Goal: Task Accomplishment & Management: Complete application form

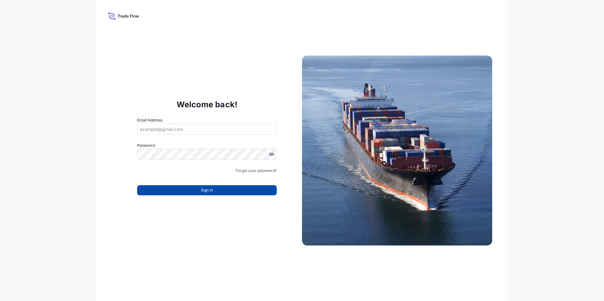
type input "[EMAIL_ADDRESS][DOMAIN_NAME]"
click at [215, 189] on button "Sign In" at bounding box center [207, 190] width 140 height 10
type input "benedicte.danjean-saeijs@south32.net"
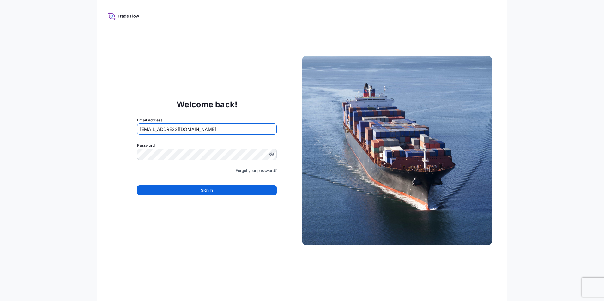
click at [186, 130] on input "[EMAIL_ADDRESS][DOMAIN_NAME]" at bounding box center [207, 129] width 140 height 11
type input "[EMAIL_ADDRESS][DOMAIN_NAME]"
click at [207, 192] on span "Sign In" at bounding box center [207, 190] width 12 height 6
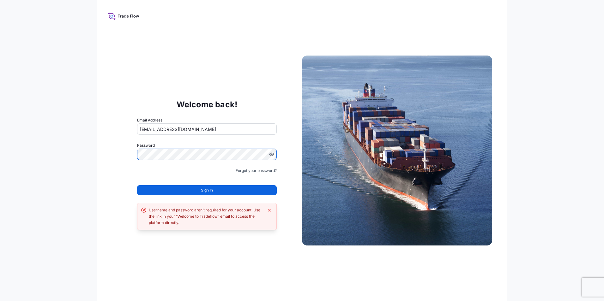
click at [131, 174] on div "Welcome back! Email Address [EMAIL_ADDRESS][DOMAIN_NAME] Password Must include:…" at bounding box center [207, 151] width 190 height 130
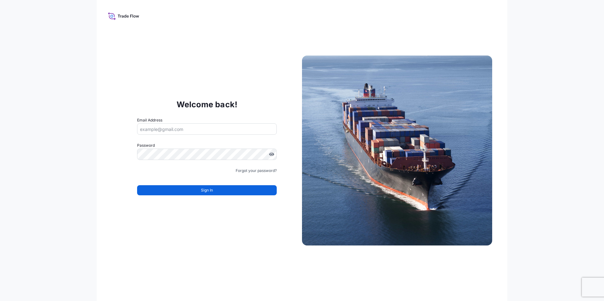
type input "benedicte.danjean-saeijs@south32.net"
click at [104, 154] on div "Welcome back! Email Address benedicte.danjean-saeijs@south32.net Password Must …" at bounding box center [302, 150] width 411 height 301
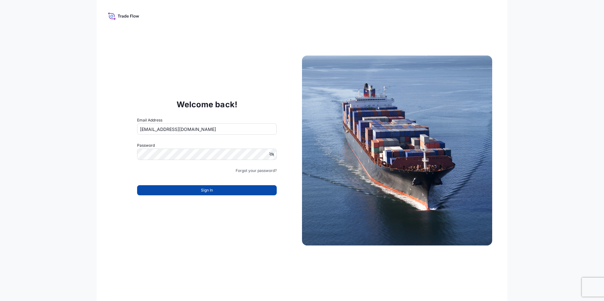
click at [189, 190] on button "Sign In" at bounding box center [207, 190] width 140 height 10
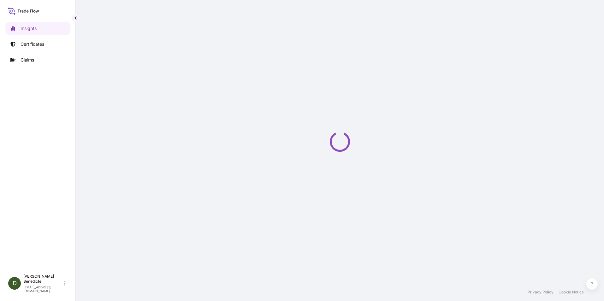
select select "2025"
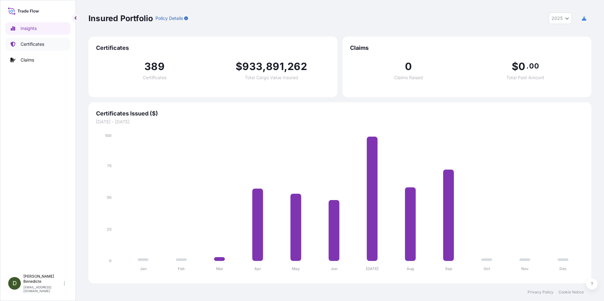
click at [46, 46] on link "Certificates" at bounding box center [37, 44] width 65 height 13
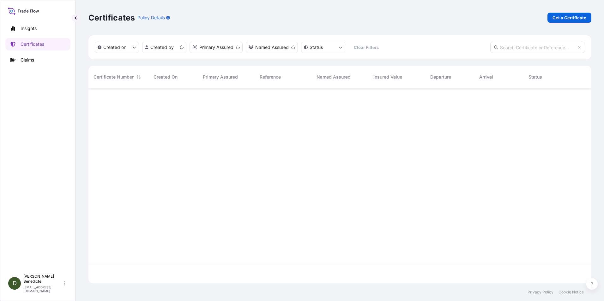
scroll to position [194, 498]
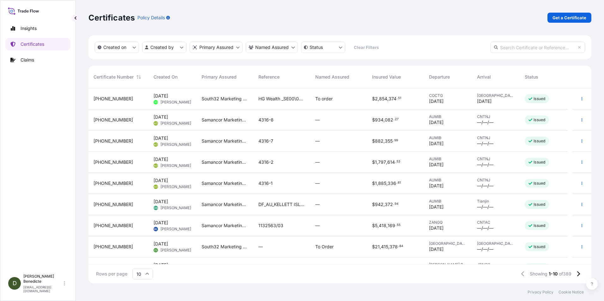
click at [514, 48] on input "text" at bounding box center [537, 47] width 95 height 11
paste input "31709-161-1"
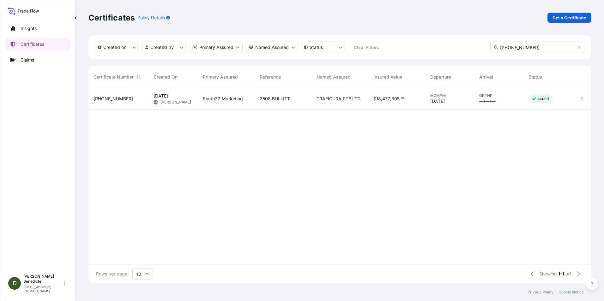
type input "31709-161-1"
click at [110, 99] on span "31709-161-1" at bounding box center [114, 99] width 40 height 6
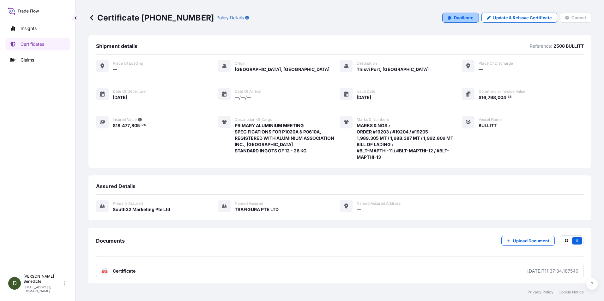
click at [459, 20] on p "Duplicate" at bounding box center [464, 18] width 20 height 6
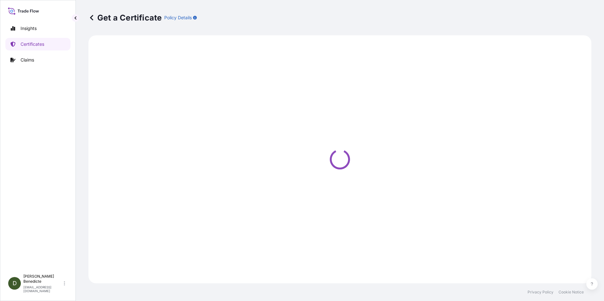
select select "Sea"
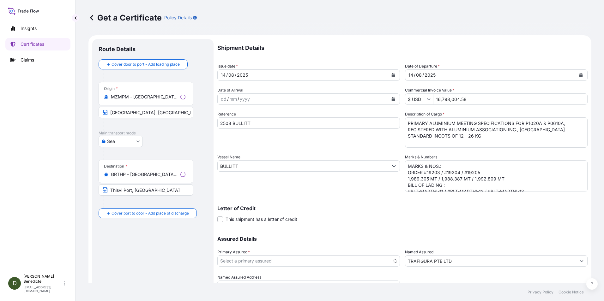
select select "31709"
click at [233, 75] on div "08" at bounding box center [231, 75] width 7 height 8
click at [441, 73] on div "14 / 08 / 2025" at bounding box center [490, 75] width 171 height 11
click at [410, 76] on div "14" at bounding box center [411, 75] width 6 height 8
click at [579, 75] on icon "Calendar" at bounding box center [581, 75] width 4 height 4
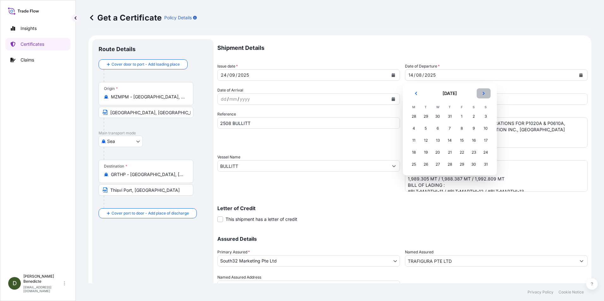
click at [487, 94] on button "Next" at bounding box center [484, 93] width 14 height 10
click at [436, 153] on div "24" at bounding box center [437, 152] width 11 height 11
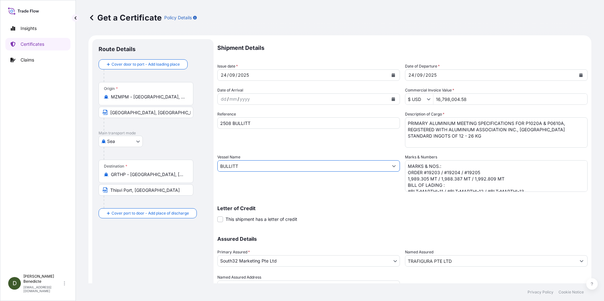
drag, startPoint x: 244, startPoint y: 165, endPoint x: 165, endPoint y: 166, distance: 79.3
click at [165, 166] on form "Route Details Cover door to port - Add loading place Place of loading Road / In…" at bounding box center [339, 174] width 503 height 278
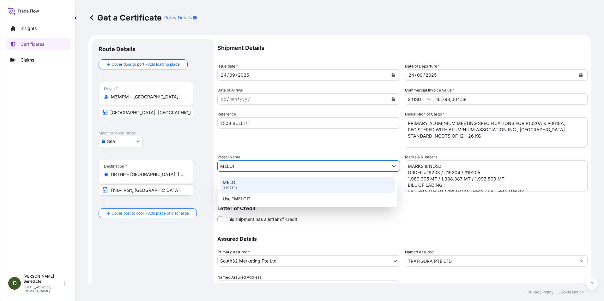
click at [227, 187] on p "9392119" at bounding box center [230, 188] width 14 height 5
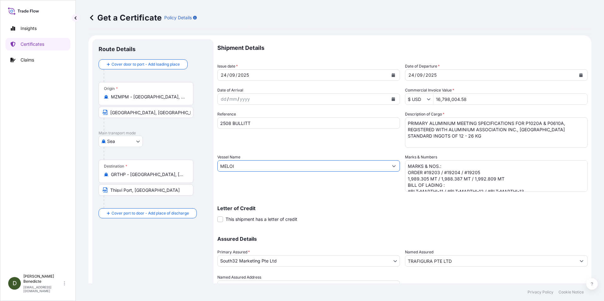
type input "MELOI"
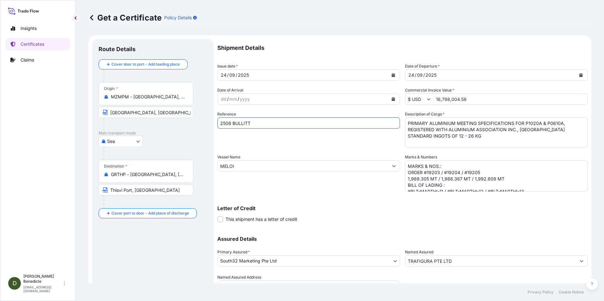
drag, startPoint x: 229, startPoint y: 123, endPoint x: 326, endPoint y: 124, distance: 97.0
click at [326, 124] on input "2508 BULLITT" at bounding box center [308, 123] width 183 height 11
type input "2509 MELOI"
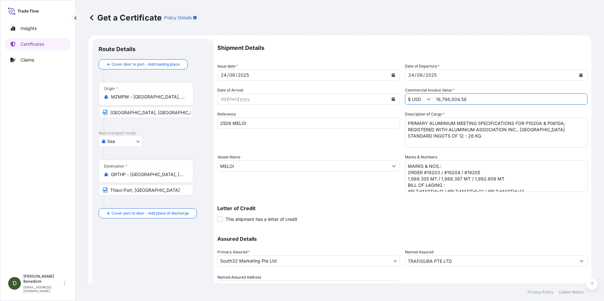
click at [445, 99] on input "16,798,004.58" at bounding box center [511, 99] width 154 height 11
click at [438, 172] on textarea "MARKS & NOS.: ORDER #19203 / #19204 / #19205 1,989.305 MT / 1,988.387 MT / 1,99…" at bounding box center [496, 177] width 183 height 32
type input "16,797,941.9"
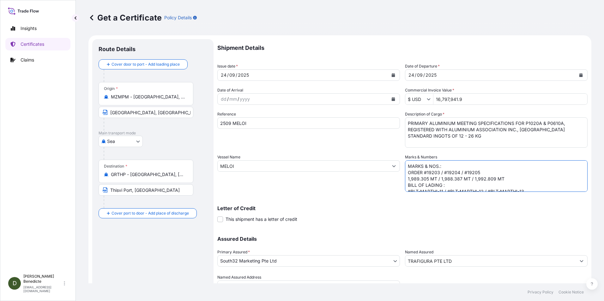
click at [427, 172] on textarea "MARKS & NOS.: ORDER #19203 / #19204 / #19205 1,989.305 MT / 1,988.387 MT / 1,99…" at bounding box center [496, 177] width 183 height 32
paste textarea "338"
click at [424, 173] on textarea "MARKS & NOS.: ORDER #19203 / #19204 / #19205 1,989.305 MT / 1,988.387 MT / 1,99…" at bounding box center [496, 177] width 183 height 32
drag, startPoint x: 439, startPoint y: 172, endPoint x: 500, endPoint y: 178, distance: 61.3
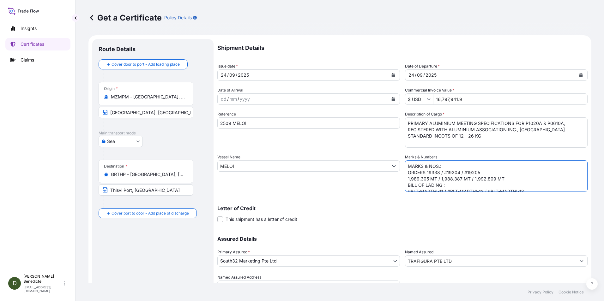
click at [500, 178] on textarea "MARKS & NOS.: ORDER #19203 / #19204 / #19205 1,989.305 MT / 1,988.387 MT / 1,99…" at bounding box center [496, 177] width 183 height 32
click at [414, 178] on textarea "MARKS & NOS.: ORDER #19203 / #19204 / #19205 1,989.305 MT / 1,988.387 MT / 1,99…" at bounding box center [496, 177] width 183 height 32
drag, startPoint x: 405, startPoint y: 185, endPoint x: 524, endPoint y: 184, distance: 119.1
click at [524, 184] on textarea "MARKS & NOS.: ORDER #19203 / #19204 / #19205 1,989.305 MT / 1,988.387 MT / 1,99…" at bounding box center [496, 177] width 183 height 32
click at [447, 179] on textarea "MARKS & NOS.: ORDER #19203 / #19204 / #19205 1,989.305 MT / 1,988.387 MT / 1,99…" at bounding box center [496, 177] width 183 height 32
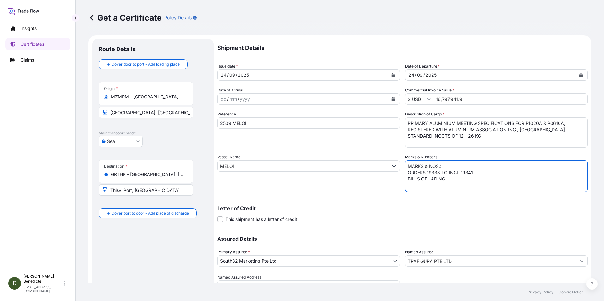
click at [457, 177] on textarea "MARKS & NOS.: ORDER #19203 / #19204 / #19205 1,989.305 MT / 1,988.387 MT / 1,99…" at bounding box center [496, 177] width 183 height 32
paste textarea "MOI-MAPTHI-11"
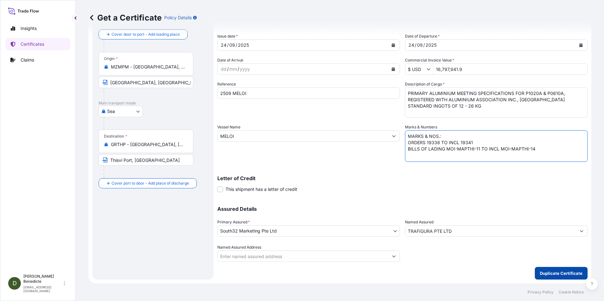
type textarea "MARKS & NOS.: ORDERS 19338 TO INCL 19341 BILLS OF LADING MOI-MAPTHI-11 TO INCL …"
click at [554, 274] on p "Duplicate Certificate" at bounding box center [561, 273] width 43 height 6
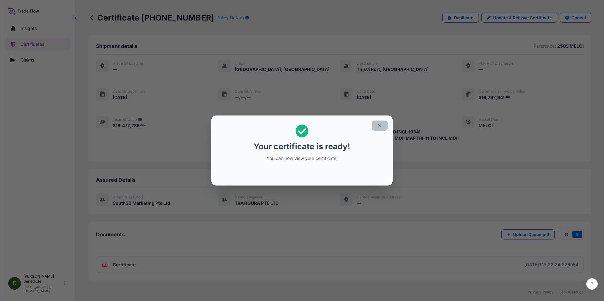
click at [380, 125] on icon "button" at bounding box center [380, 126] width 6 height 6
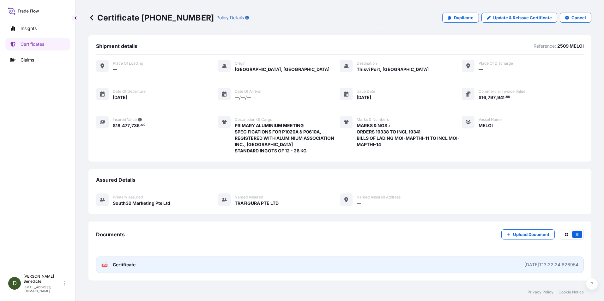
click at [495, 268] on link "PDF Certificate 2025-09-26T13:22:24.626954" at bounding box center [340, 265] width 488 height 16
